Goal: Information Seeking & Learning: Learn about a topic

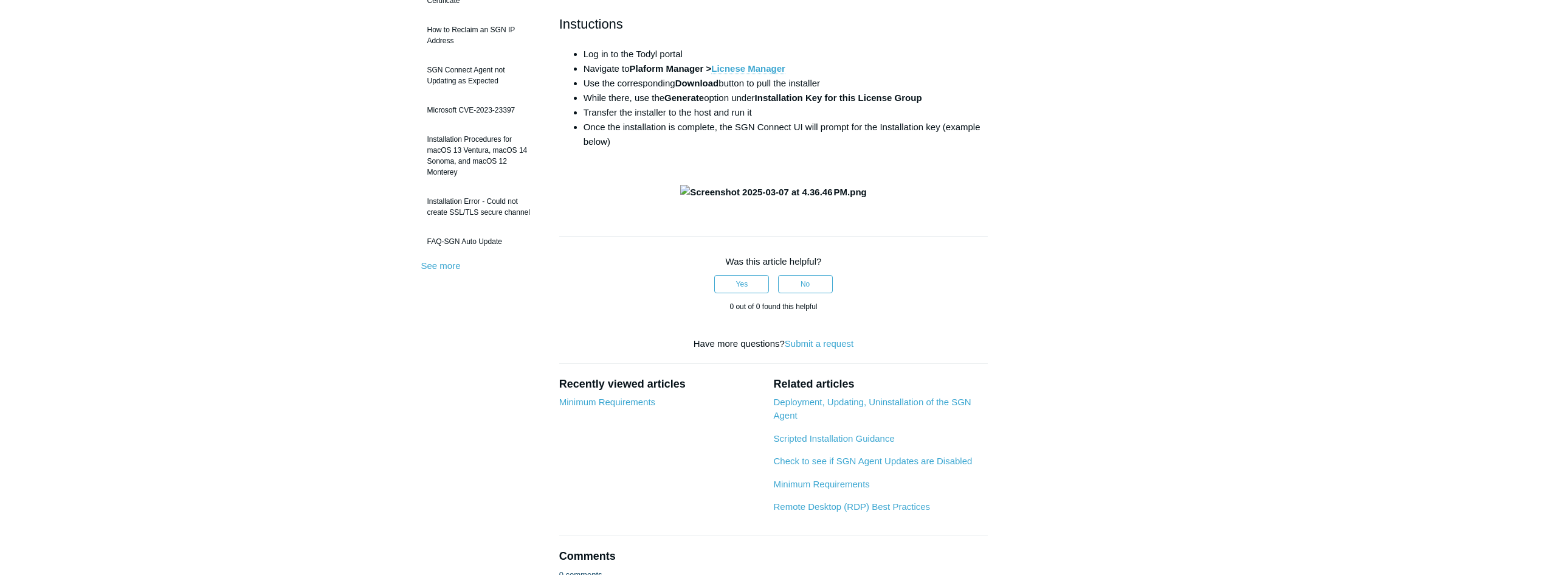
scroll to position [304, 0]
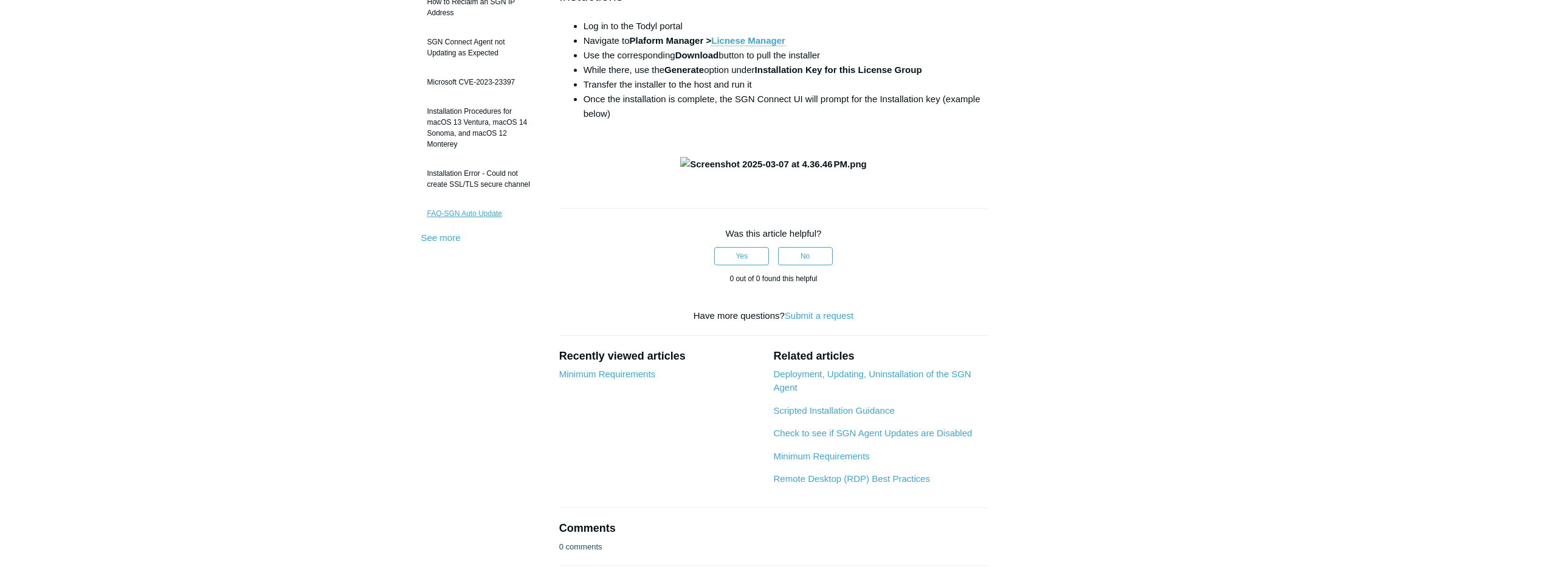
click at [489, 213] on link "FAQ-SGN Auto Update" at bounding box center [481, 213] width 120 height 23
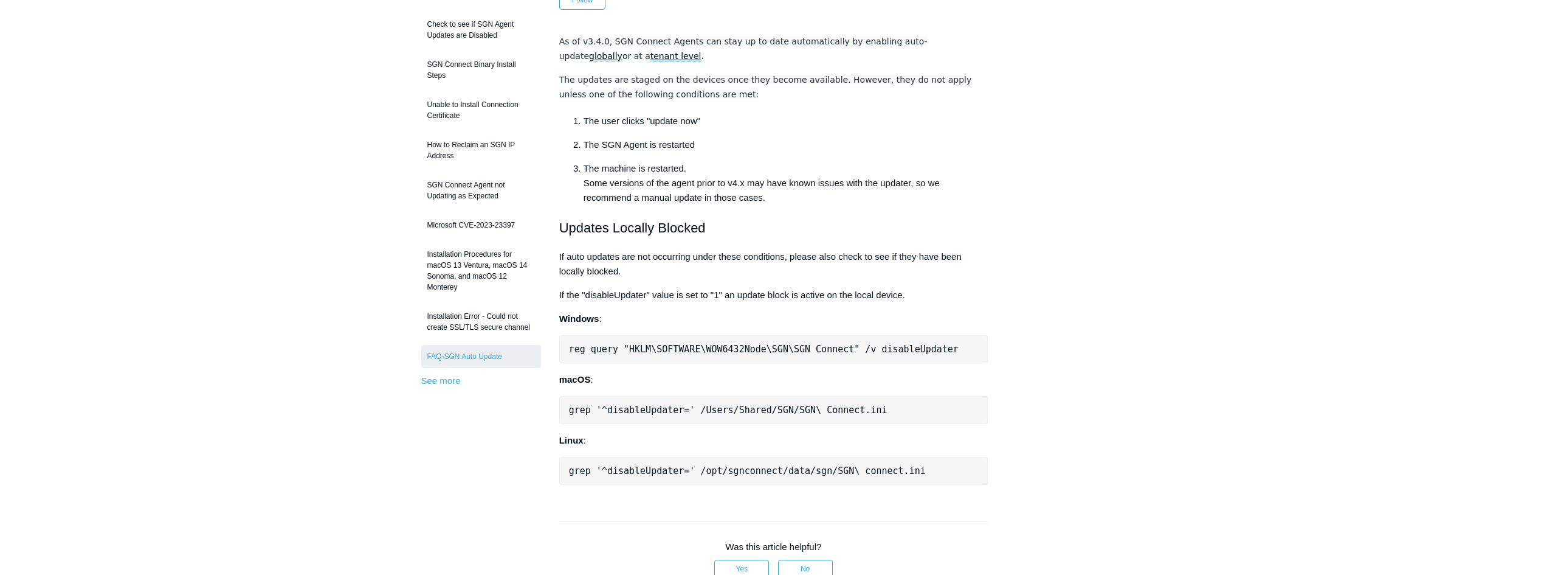
scroll to position [182, 0]
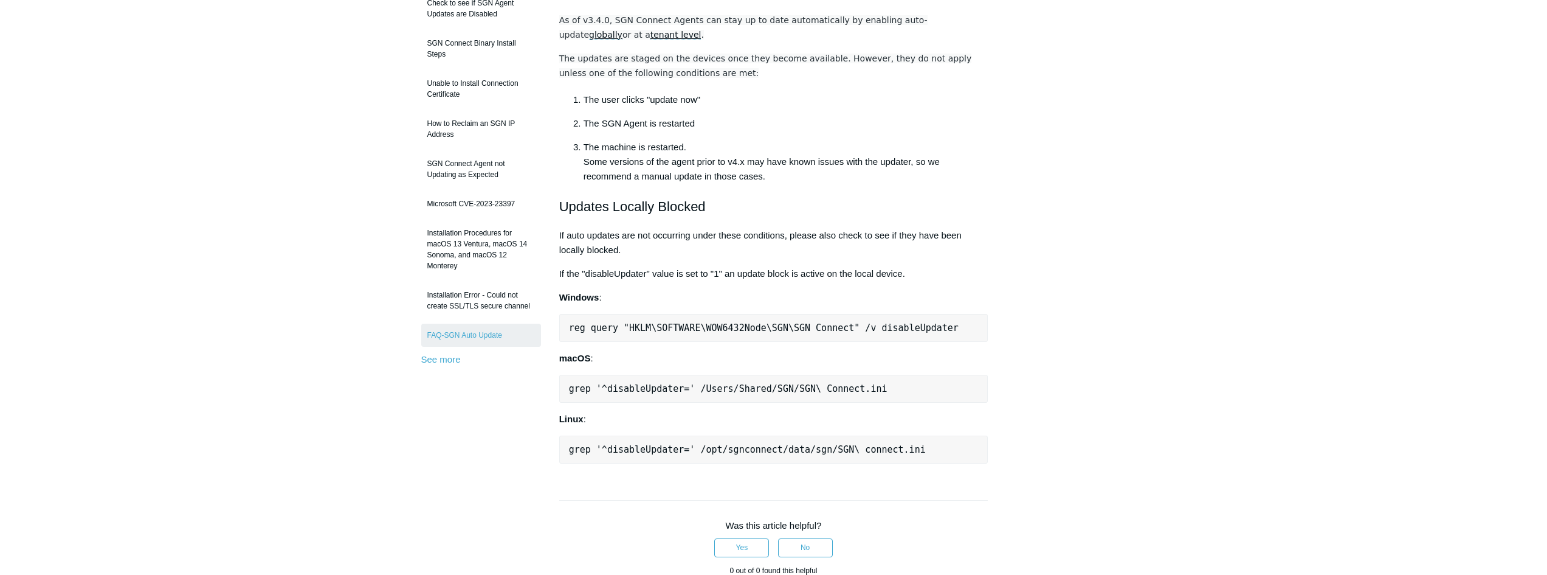
click at [790, 332] on pre "reg query "HKLM\SOFTWARE\WOW6432Node\SGN\SGN Connect" /v disableUpdater" at bounding box center [773, 328] width 429 height 28
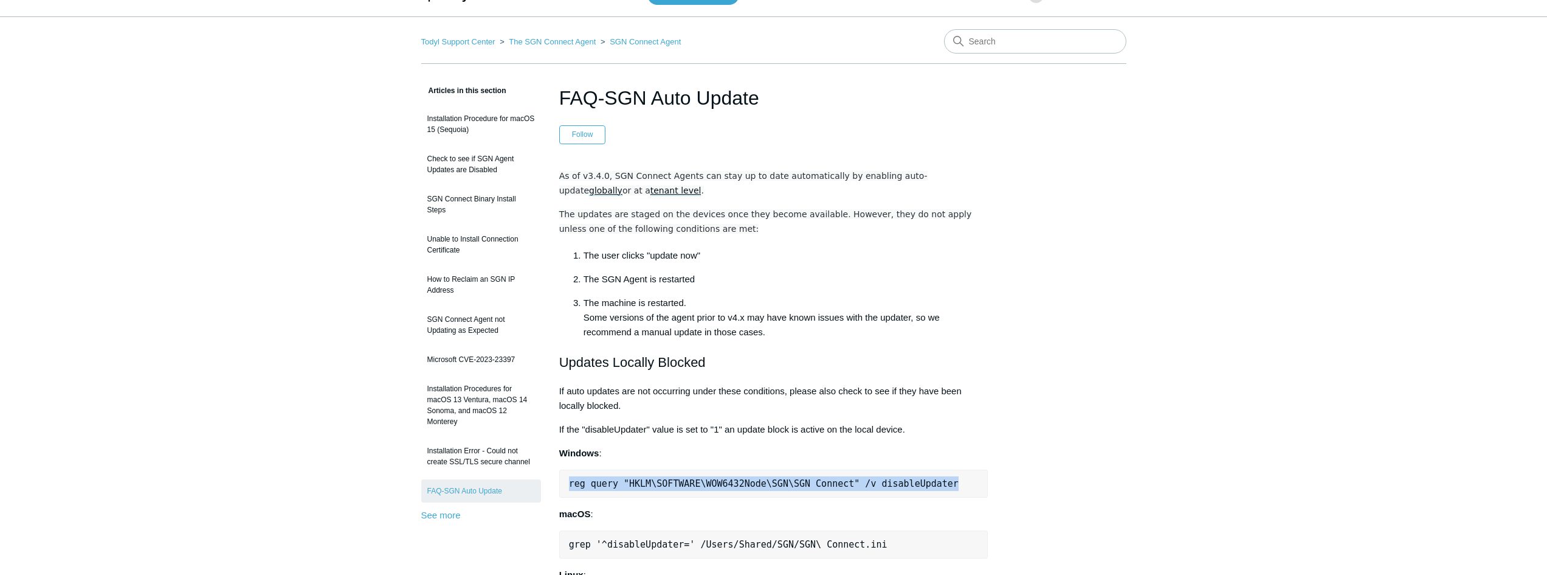
scroll to position [0, 0]
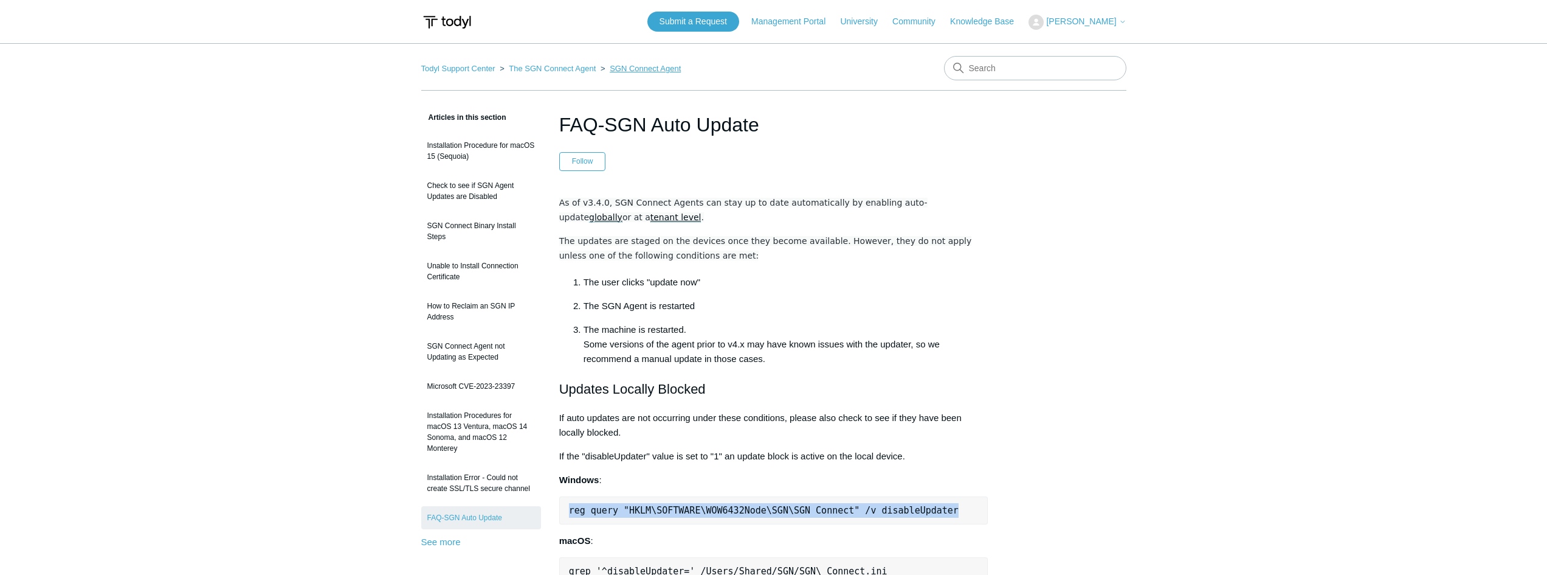
click at [666, 69] on link "SGN Connect Agent" at bounding box center [645, 68] width 71 height 9
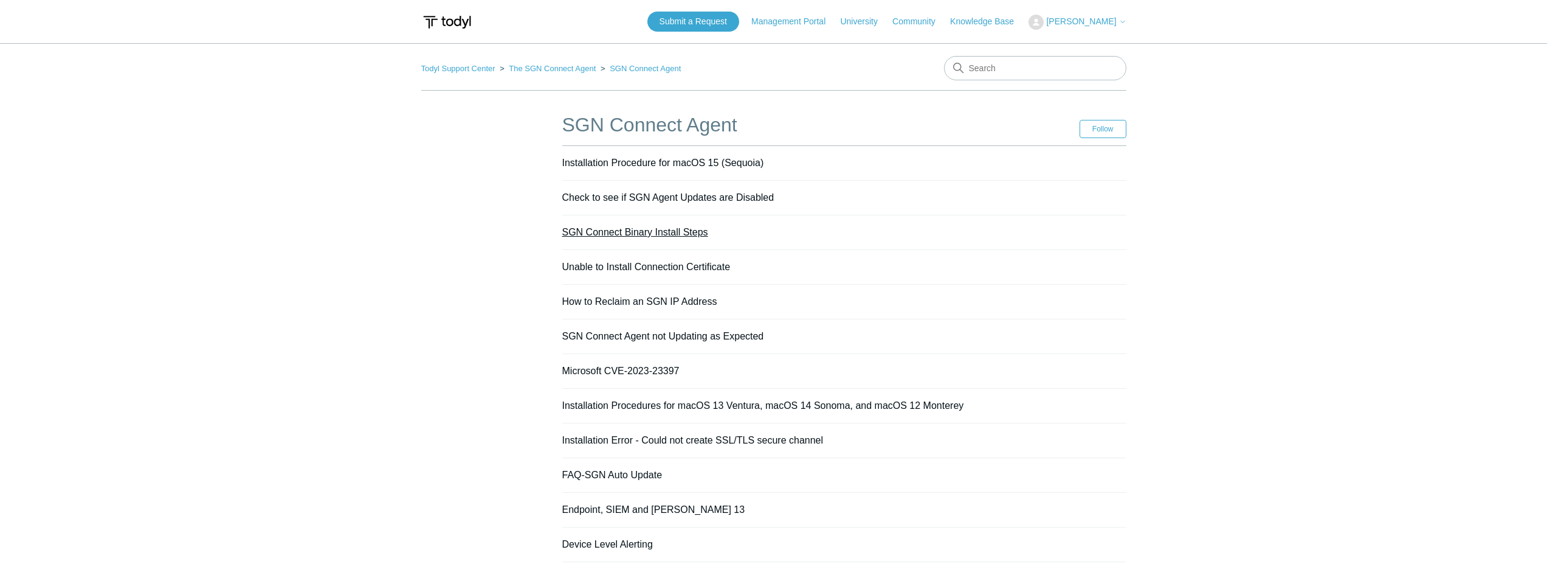
click at [688, 233] on link "SGN Connect Binary Install Steps" at bounding box center [635, 232] width 146 height 10
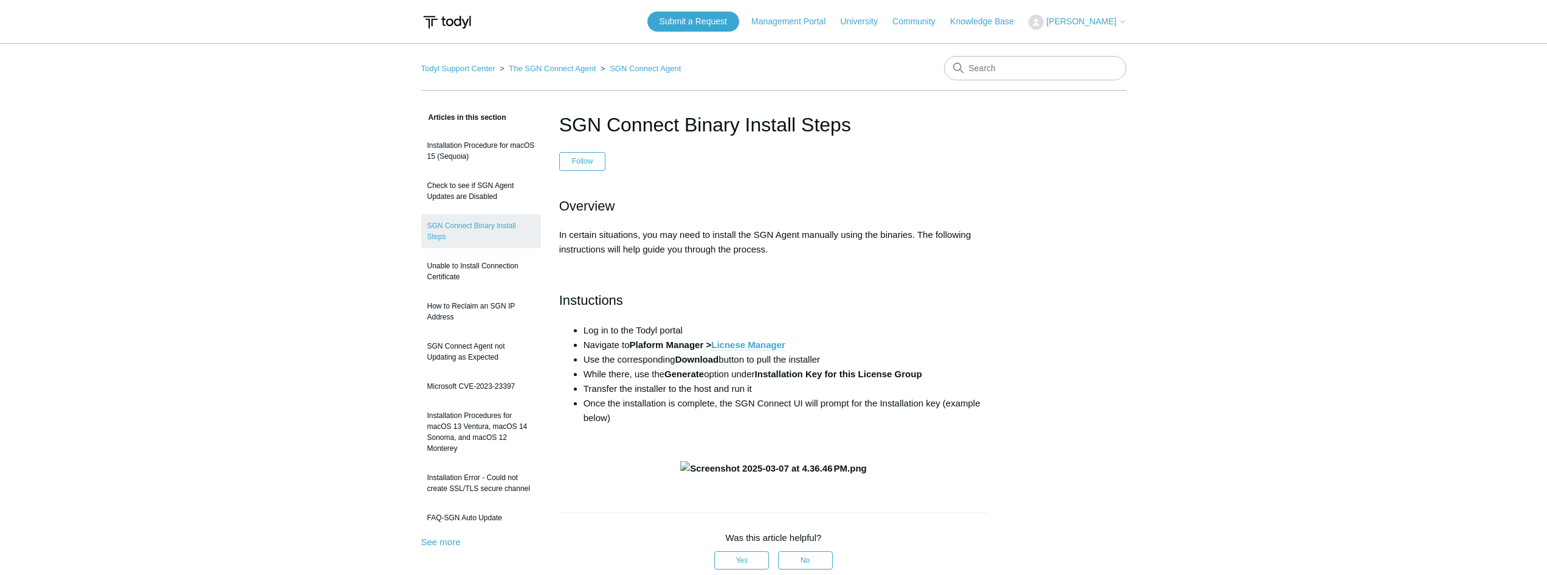
click at [767, 345] on link "Licnese Manager" at bounding box center [748, 344] width 74 height 11
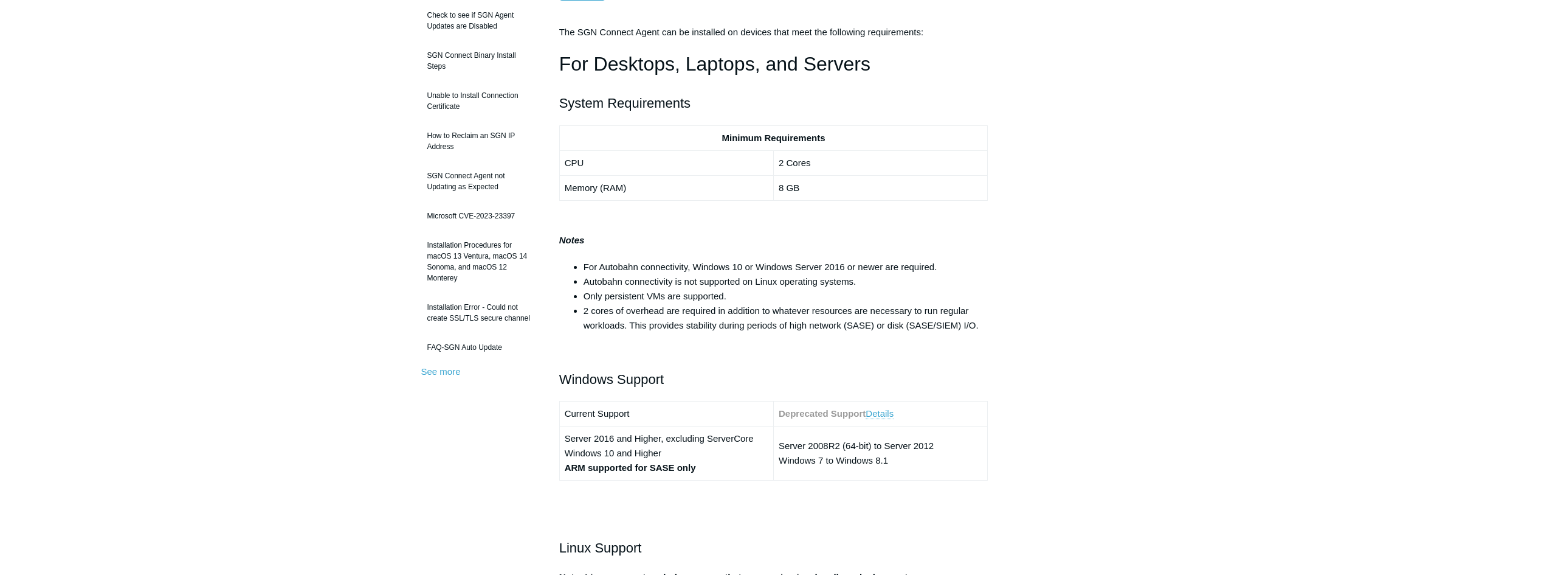
scroll to position [243, 0]
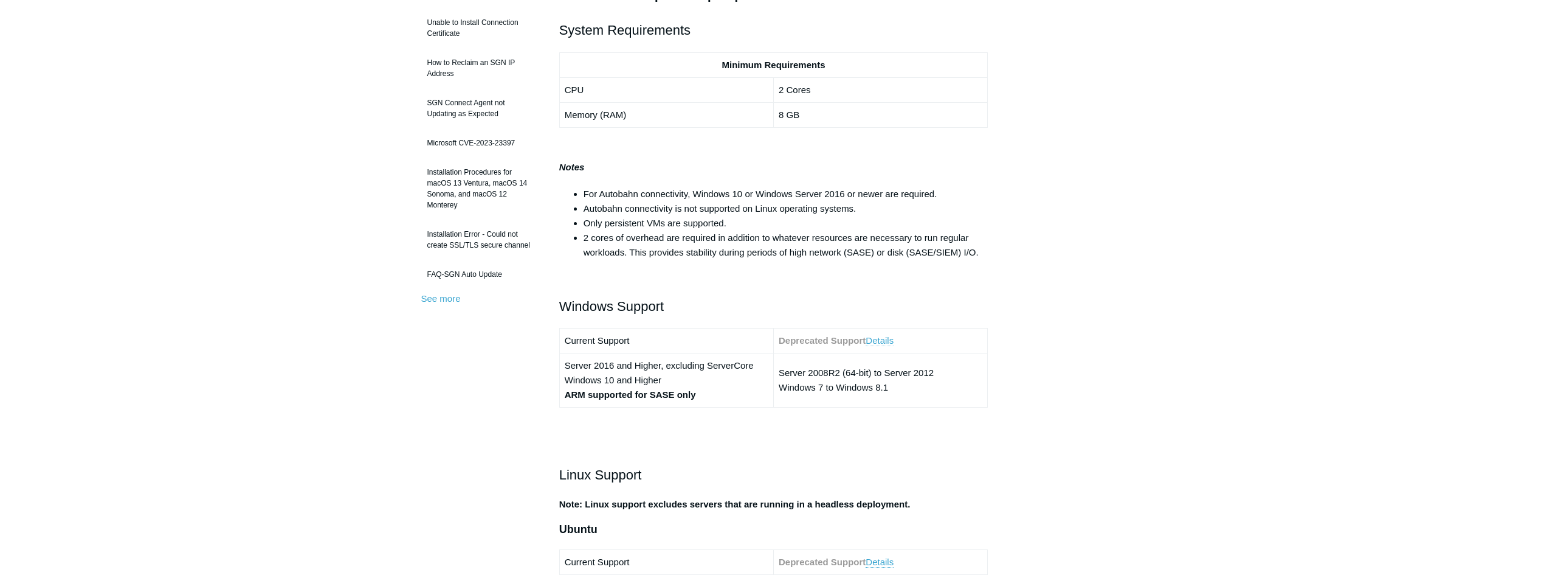
click at [888, 340] on link "Details" at bounding box center [880, 340] width 28 height 11
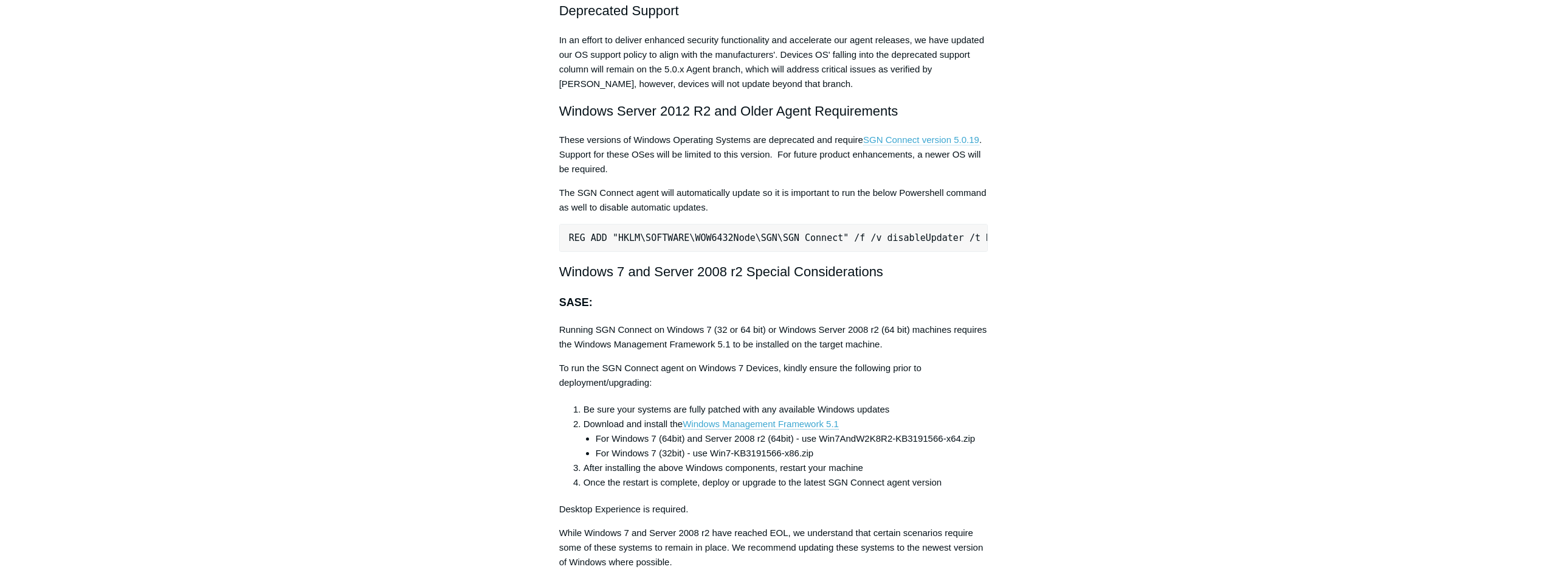
click at [948, 137] on link "SGN Connect version 5.0.19" at bounding box center [921, 139] width 116 height 11
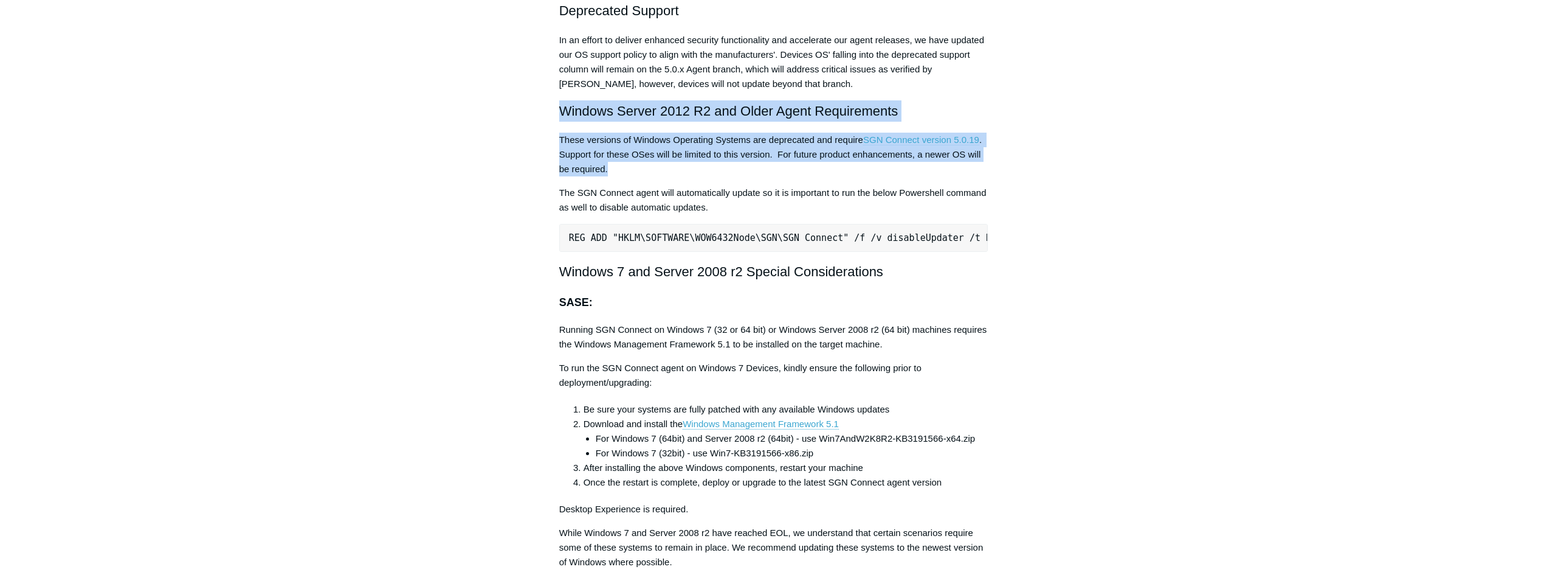
drag, startPoint x: 564, startPoint y: 109, endPoint x: 658, endPoint y: 168, distance: 111.0
copy div "Windows Server 2012 R2 and Older Agent Requirements These versions of Windows O…"
